Goal: Leave review/rating

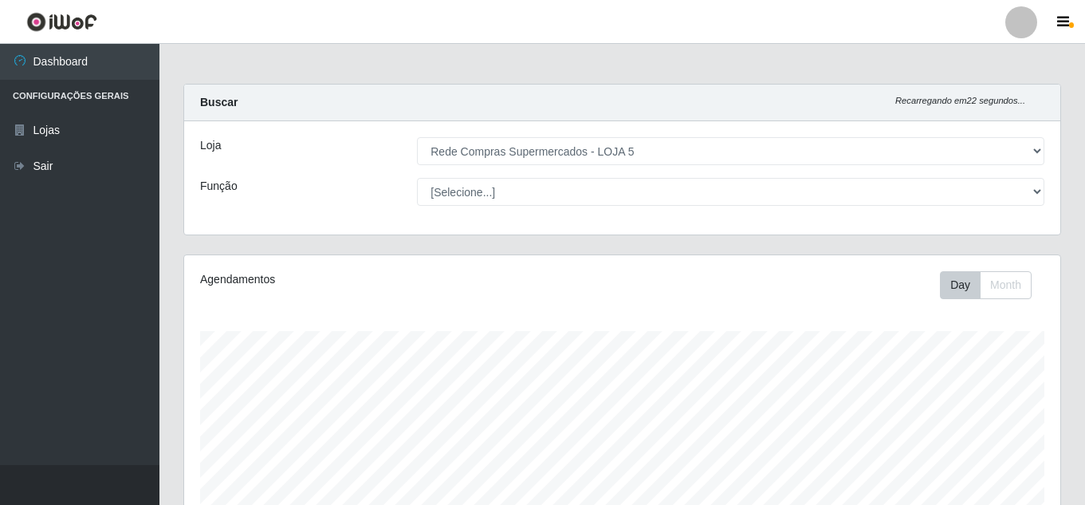
select select "397"
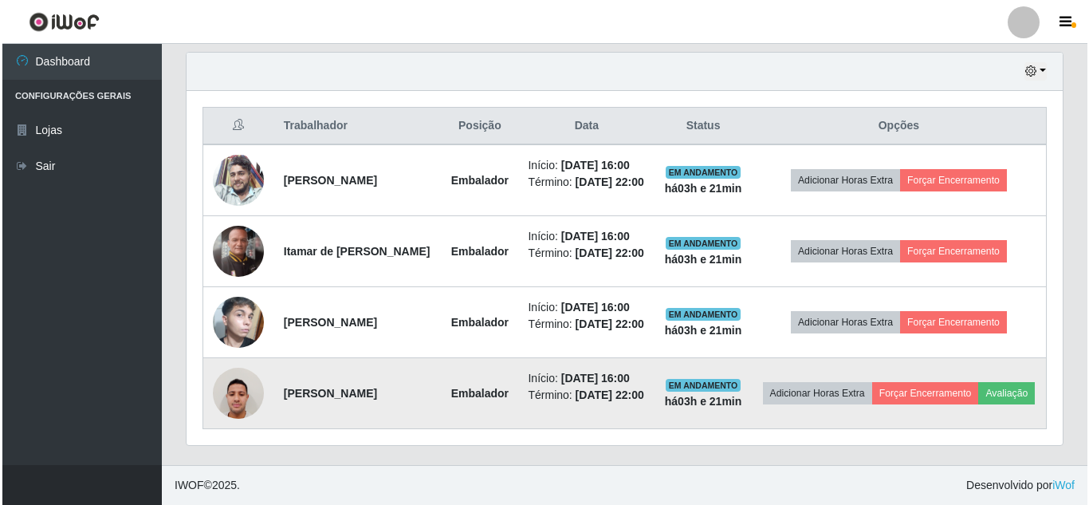
scroll to position [331, 876]
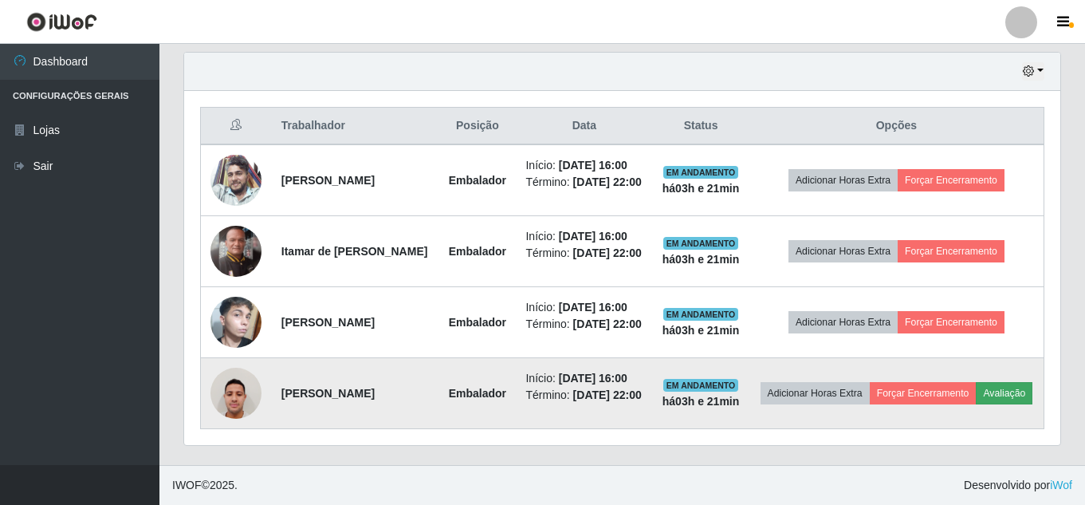
click at [976, 401] on button "Avaliação" at bounding box center [1004, 393] width 57 height 22
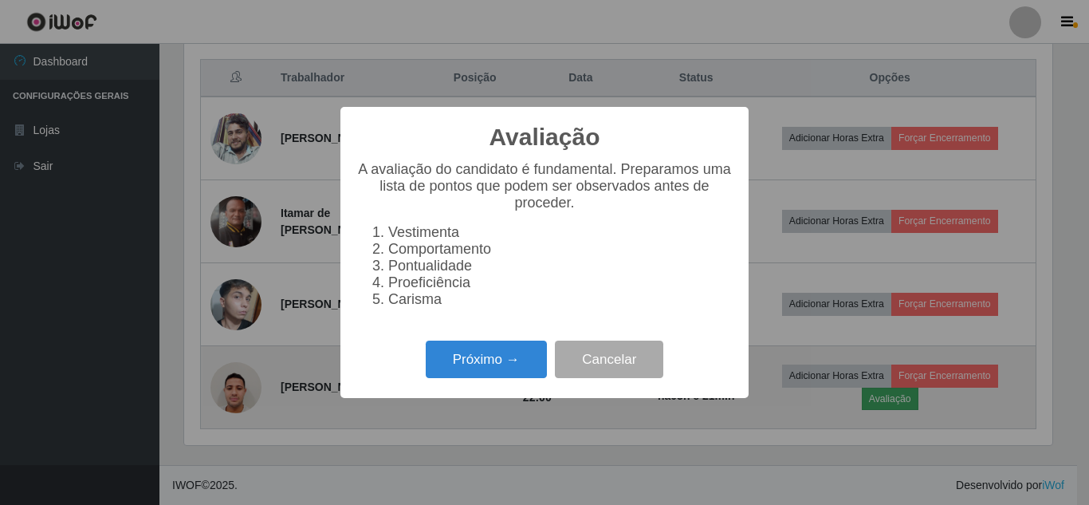
scroll to position [331, 868]
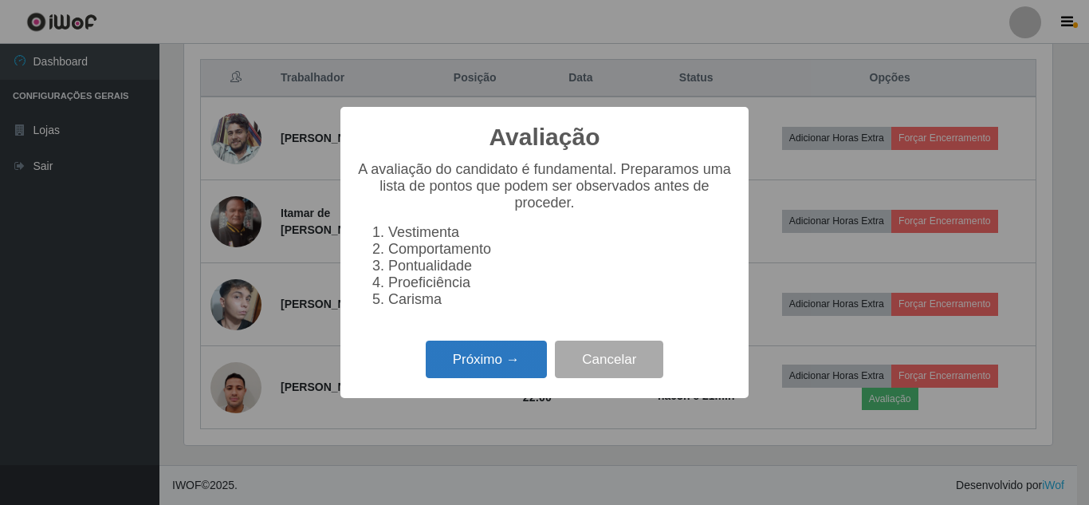
click at [474, 376] on button "Próximo →" at bounding box center [486, 358] width 121 height 37
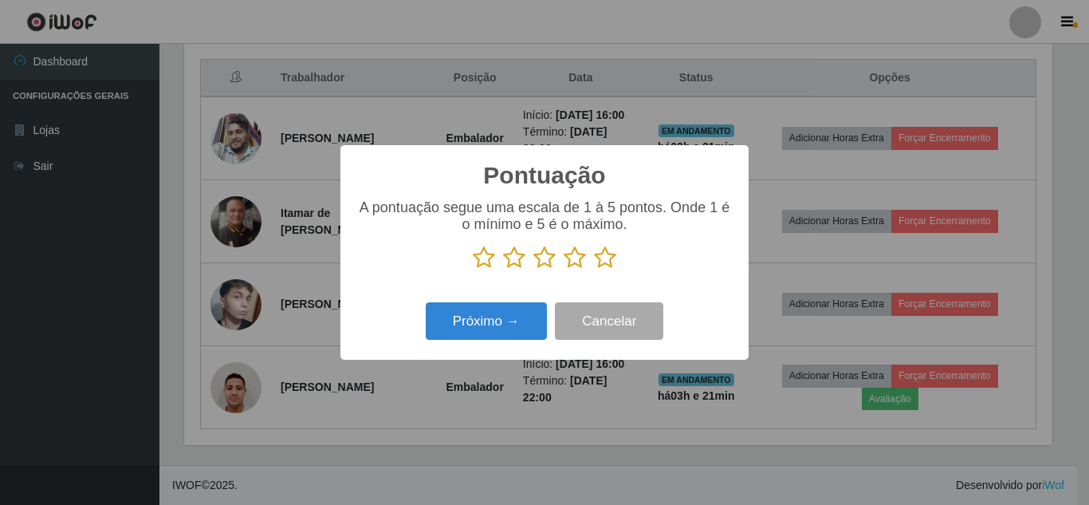
scroll to position [796932, 796395]
drag, startPoint x: 612, startPoint y: 263, endPoint x: 626, endPoint y: 258, distance: 14.7
click at [625, 258] on p at bounding box center [544, 258] width 376 height 24
click at [612, 258] on icon at bounding box center [605, 258] width 22 height 24
click at [594, 269] on input "radio" at bounding box center [594, 269] width 0 height 0
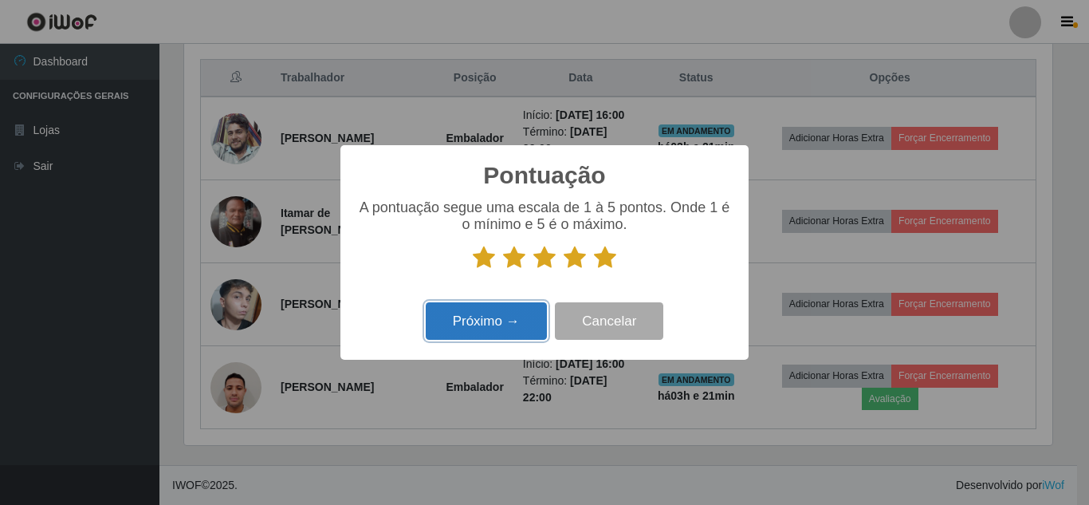
click at [461, 328] on button "Próximo →" at bounding box center [486, 320] width 121 height 37
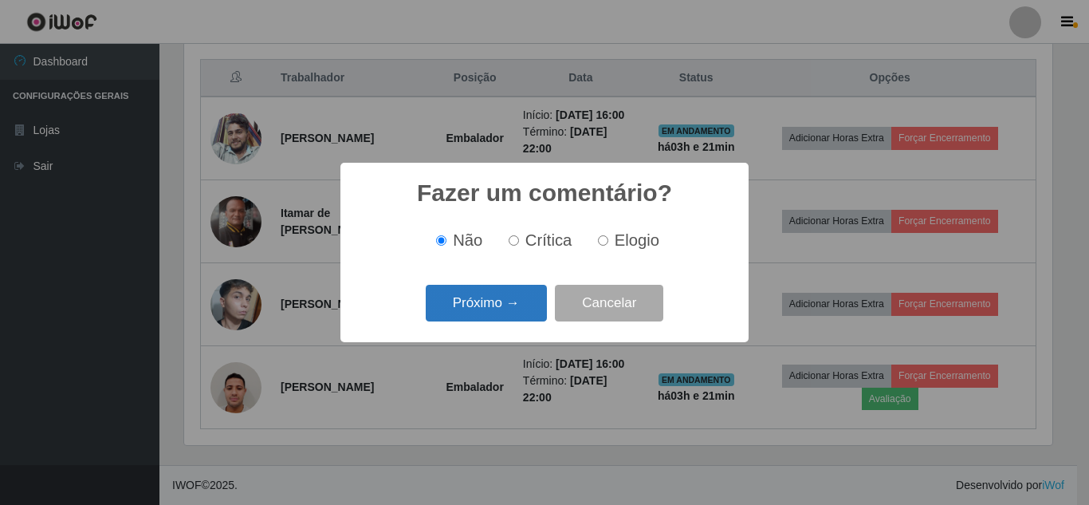
click at [496, 311] on button "Próximo →" at bounding box center [486, 303] width 121 height 37
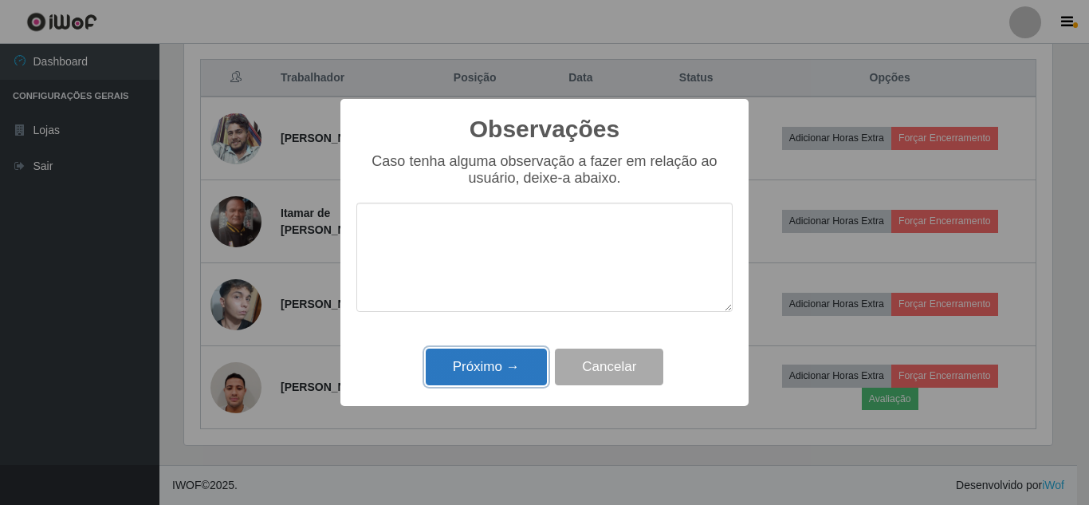
click at [525, 368] on button "Próximo →" at bounding box center [486, 366] width 121 height 37
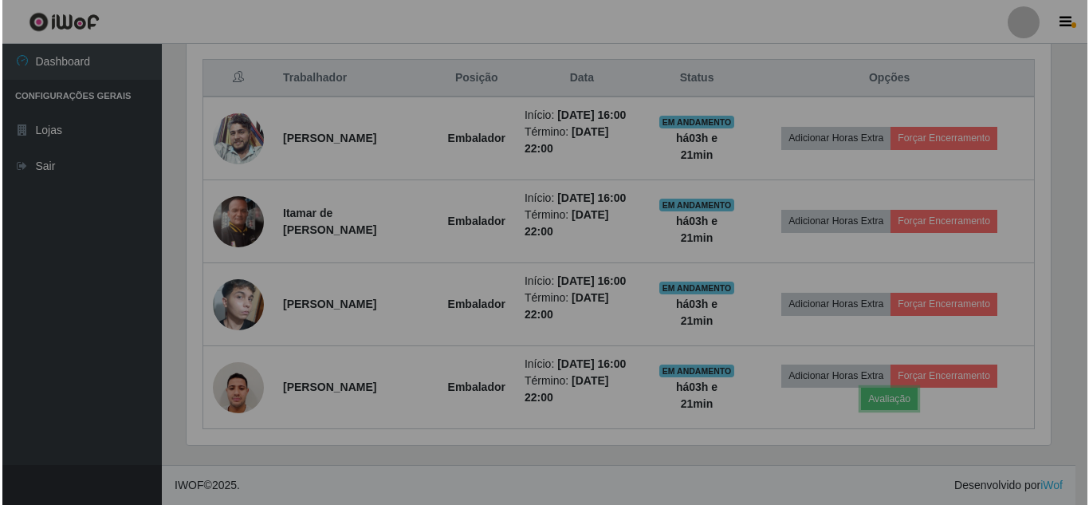
scroll to position [331, 876]
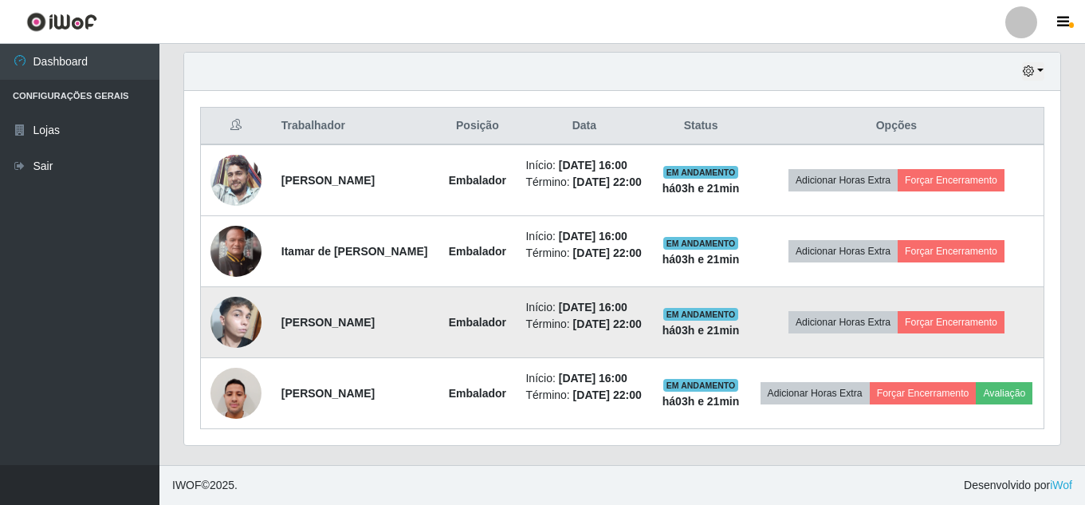
click at [237, 294] on img at bounding box center [235, 322] width 51 height 85
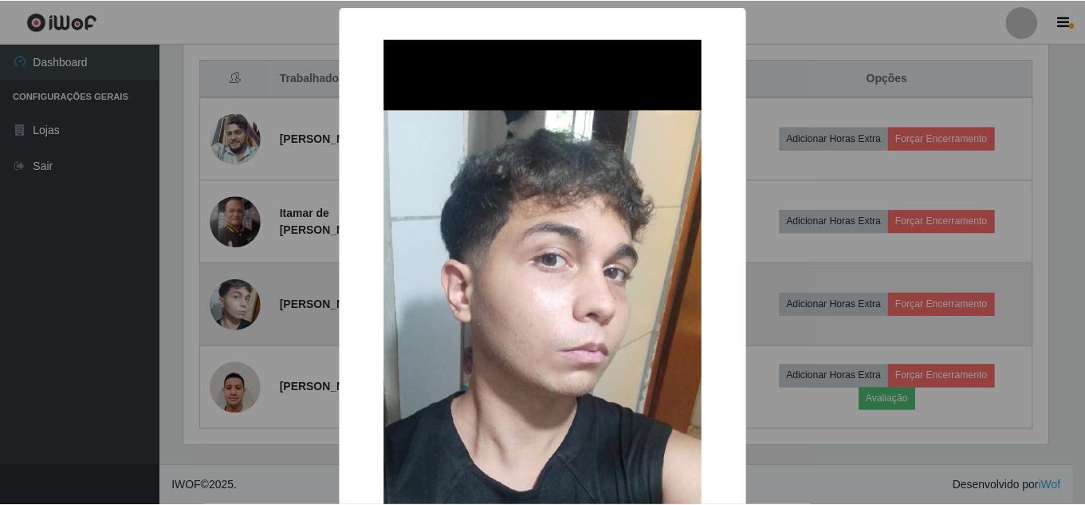
scroll to position [331, 868]
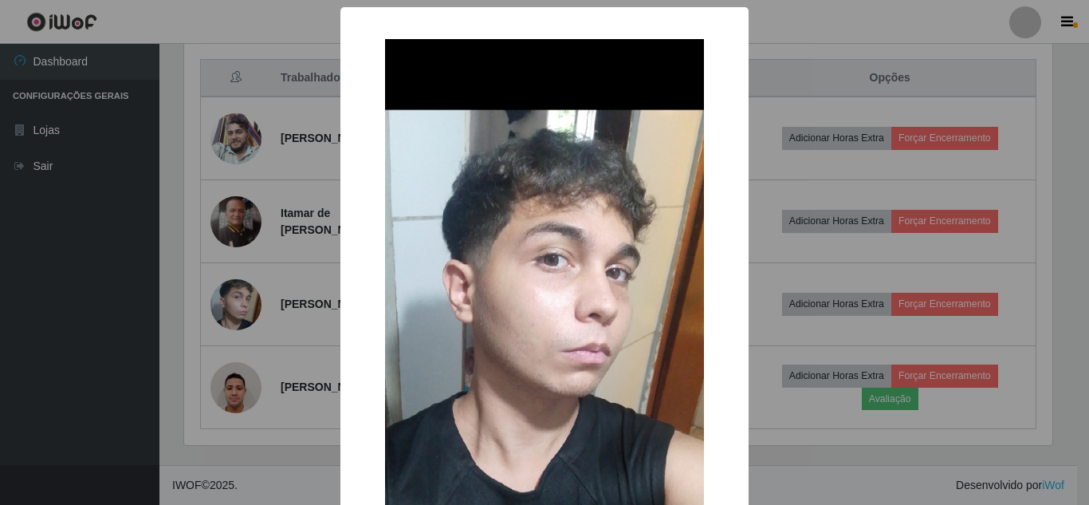
click at [132, 260] on div "× OK Cancel" at bounding box center [544, 252] width 1089 height 505
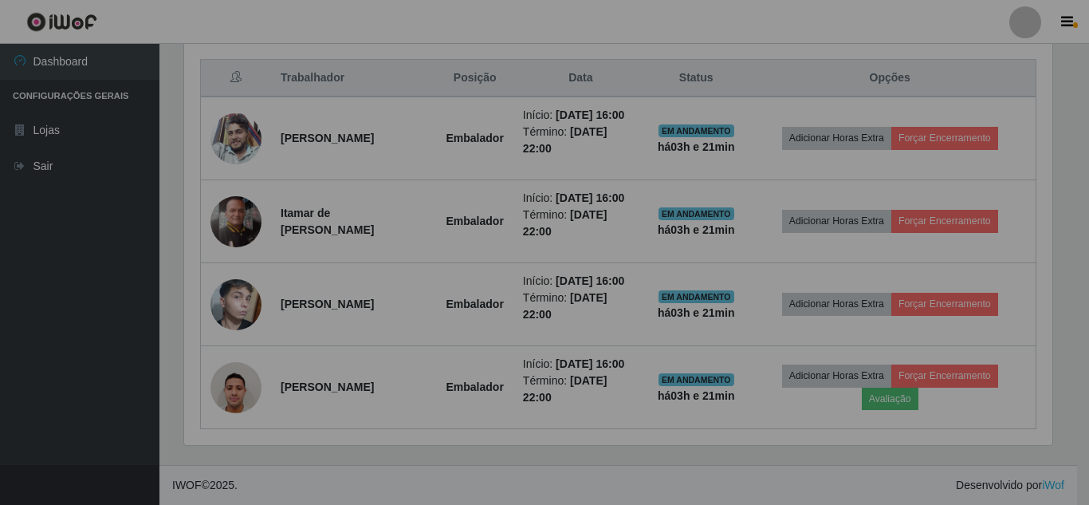
scroll to position [331, 876]
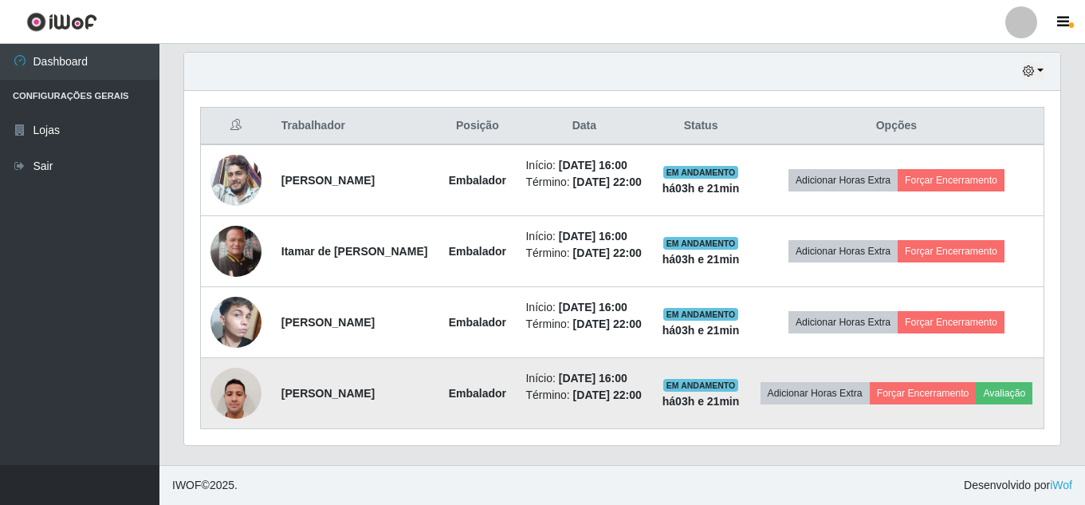
click at [227, 400] on img at bounding box center [235, 393] width 51 height 68
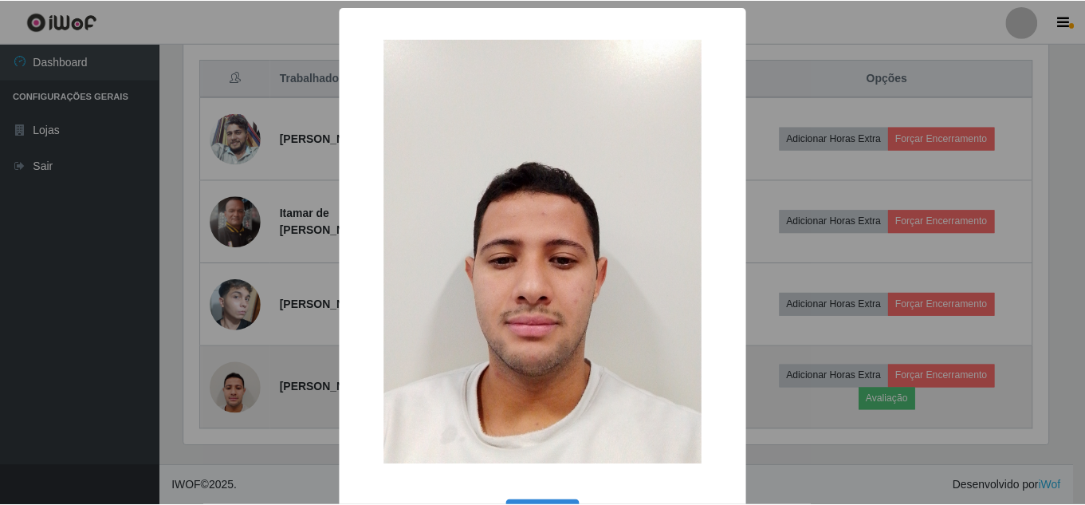
scroll to position [331, 868]
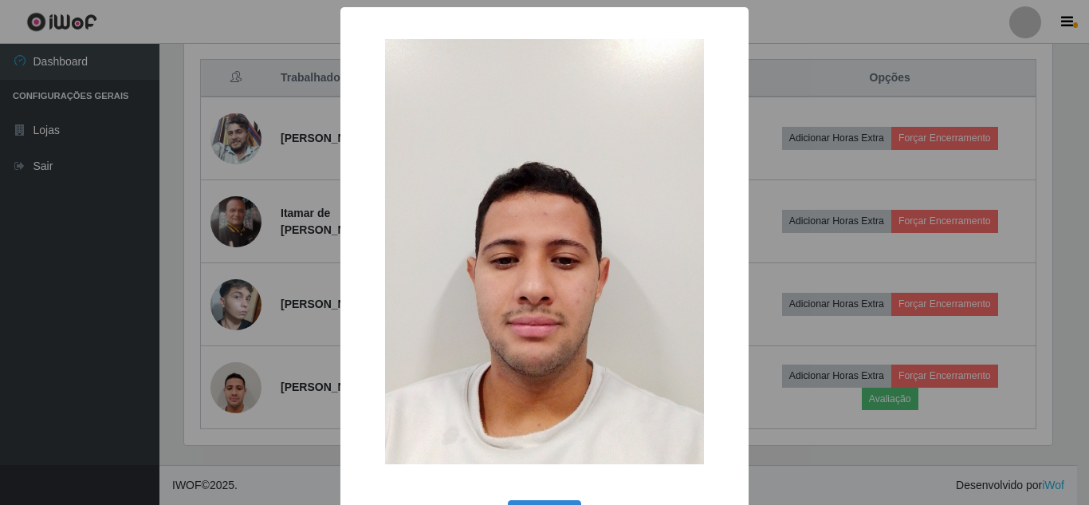
click at [138, 311] on div "× OK Cancel" at bounding box center [544, 252] width 1089 height 505
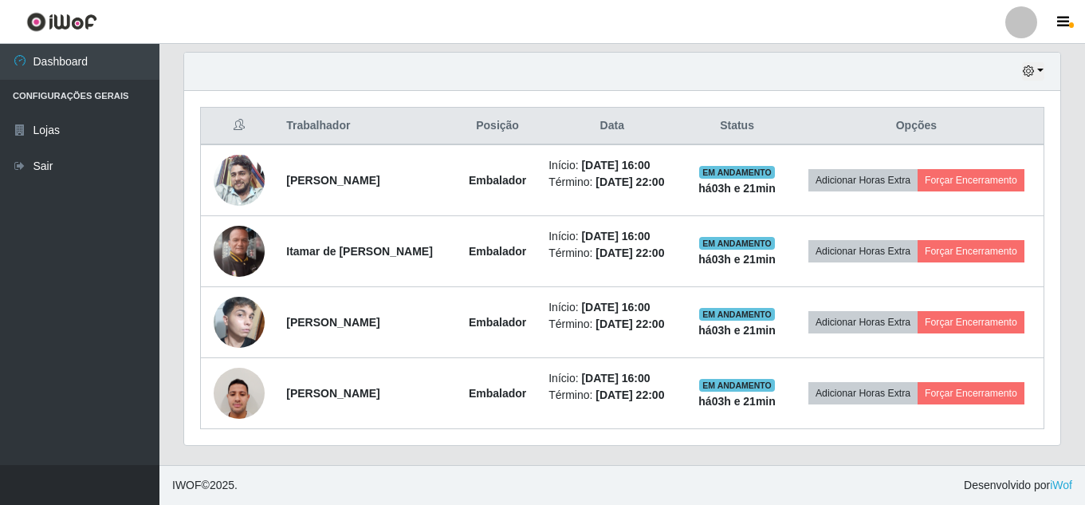
scroll to position [554, 0]
